Goal: Task Accomplishment & Management: Manage account settings

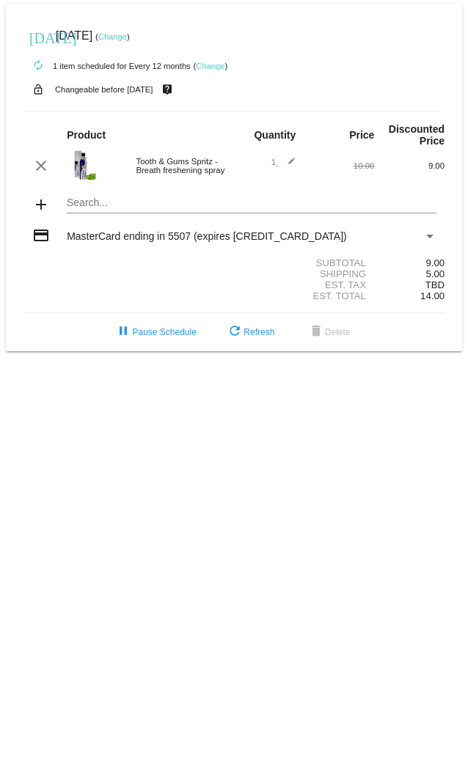
click at [217, 62] on link "Change" at bounding box center [210, 66] width 29 height 9
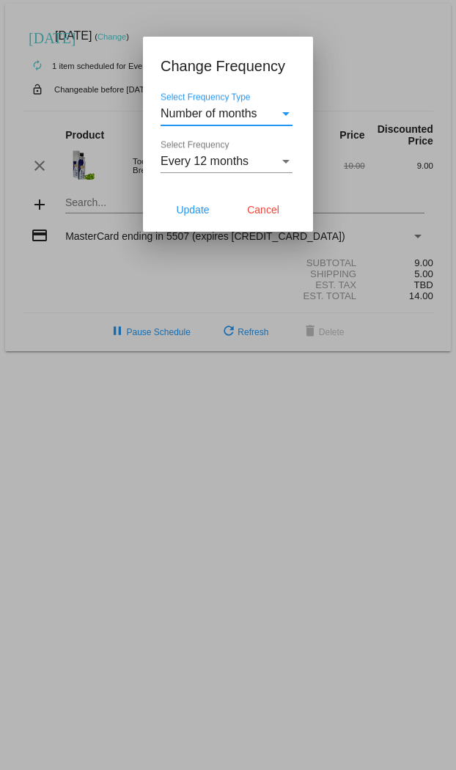
click at [282, 160] on div "Select Frequency" at bounding box center [286, 161] width 13 height 13
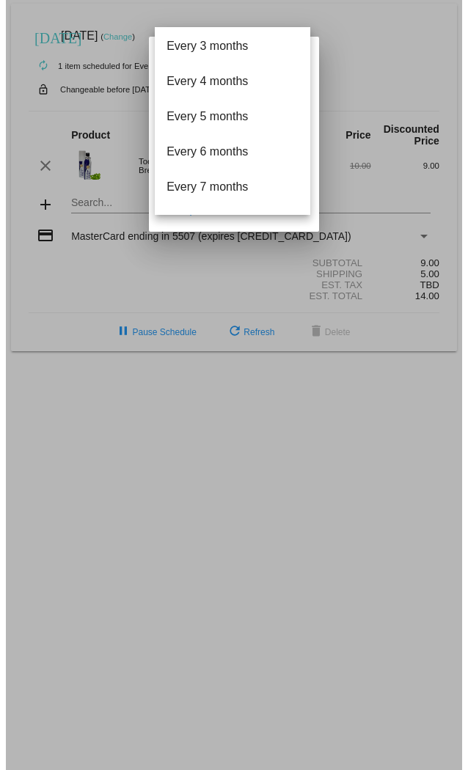
scroll to position [163, 0]
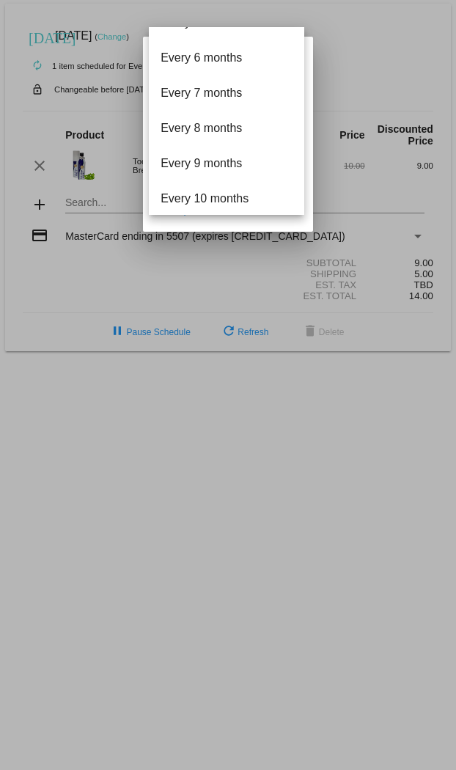
click at [379, 55] on div at bounding box center [228, 385] width 456 height 770
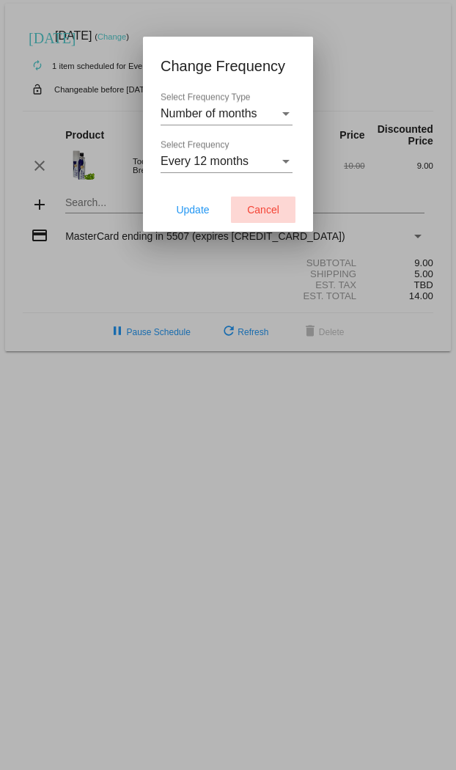
click at [259, 208] on span "Cancel" at bounding box center [263, 210] width 32 height 12
